Goal: Task Accomplishment & Management: Complete application form

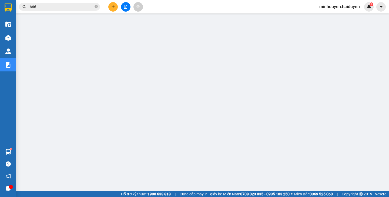
click at [48, 8] on input "666" at bounding box center [62, 7] width 64 height 6
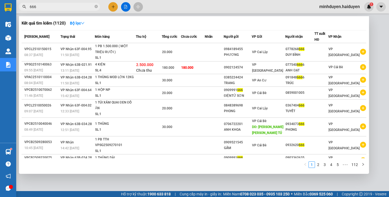
click at [48, 8] on input "666" at bounding box center [62, 7] width 64 height 6
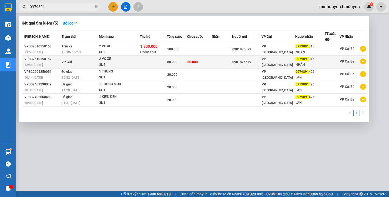
type input "0979891"
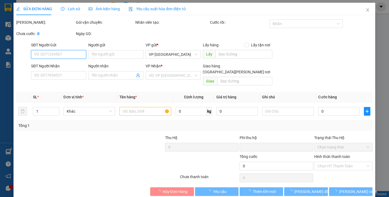
type input "0901875579"
type input "0979891315"
type input "NHÂN"
type input "0"
type input "80.000"
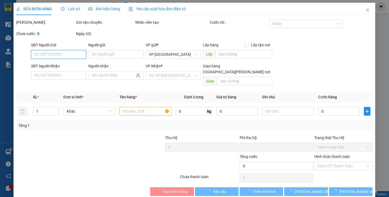
type input "80.000"
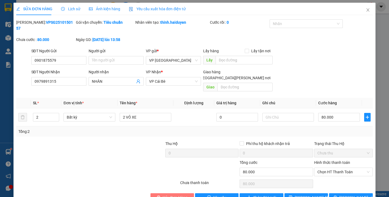
click at [169, 195] on span "Hủy Đơn Hàng" at bounding box center [175, 198] width 25 height 6
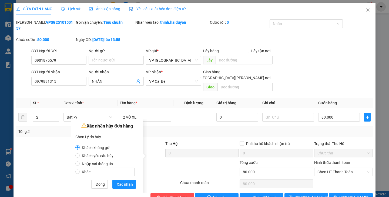
click at [96, 164] on span "Nhập sai thông tin" at bounding box center [97, 164] width 35 height 4
click at [80, 164] on input "Nhập sai thông tin" at bounding box center [77, 164] width 4 height 4
radio input "true"
radio input "false"
click at [121, 186] on span "Xác nhận" at bounding box center [125, 185] width 16 height 6
